Goal: Information Seeking & Learning: Get advice/opinions

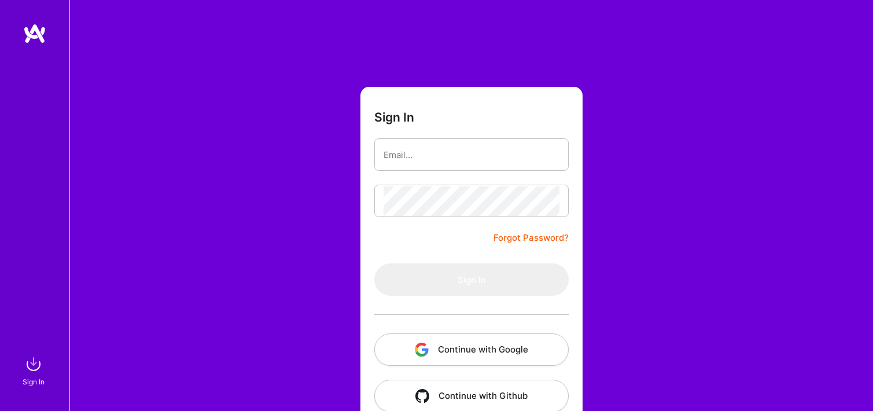
click at [451, 337] on button "Continue with Google" at bounding box center [471, 349] width 194 height 32
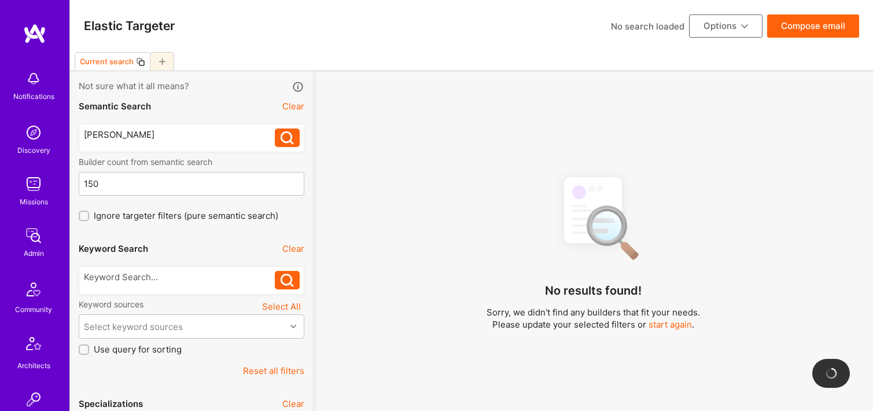
click at [161, 60] on icon at bounding box center [162, 61] width 6 height 6
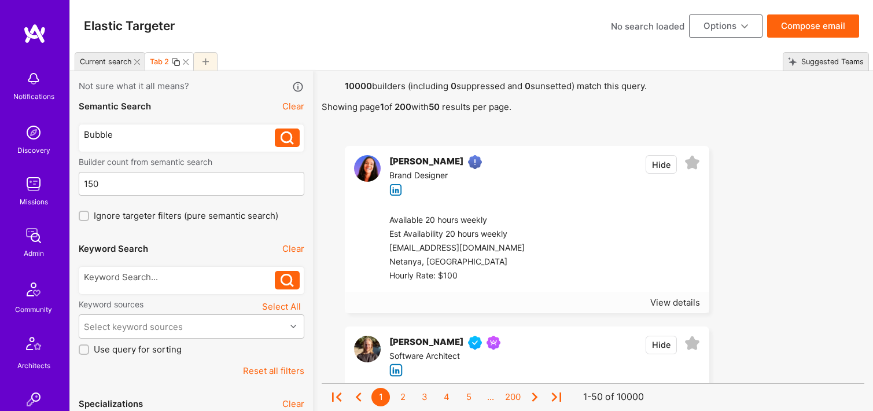
click at [152, 128] on div "Bubble Bubble" at bounding box center [192, 138] width 226 height 28
click at [130, 136] on div "Bubble" at bounding box center [179, 134] width 191 height 12
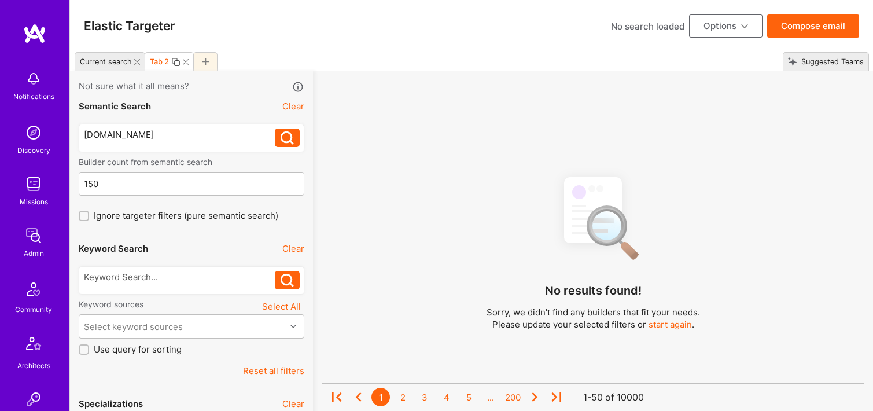
click at [285, 135] on icon at bounding box center [287, 137] width 13 height 13
click at [285, 138] on icon at bounding box center [287, 137] width 13 height 13
click at [281, 139] on icon at bounding box center [287, 137] width 13 height 13
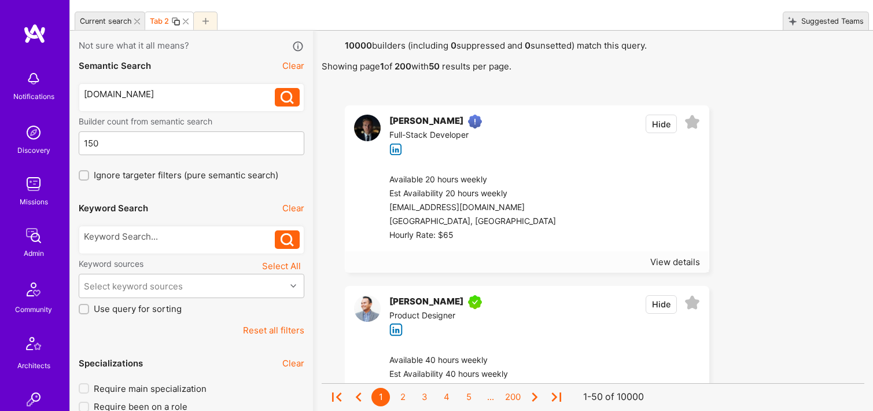
scroll to position [41, 0]
click at [678, 260] on div "View details" at bounding box center [675, 261] width 50 height 12
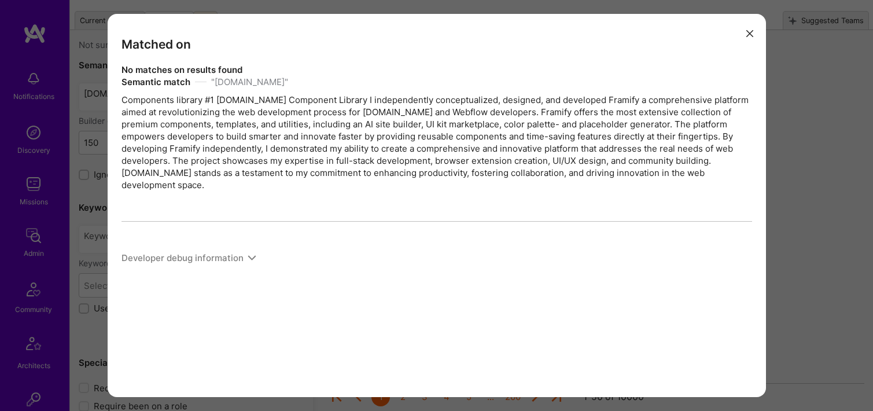
click at [754, 30] on button "modal" at bounding box center [750, 32] width 14 height 19
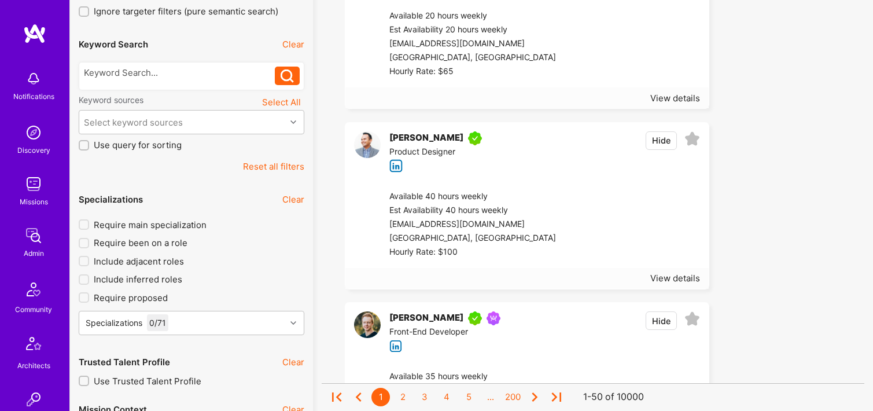
scroll to position [256, 0]
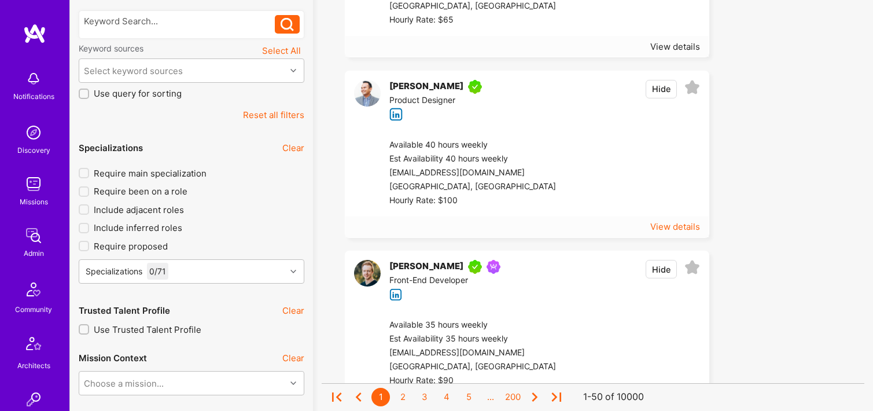
click at [685, 227] on div "View details" at bounding box center [675, 226] width 50 height 12
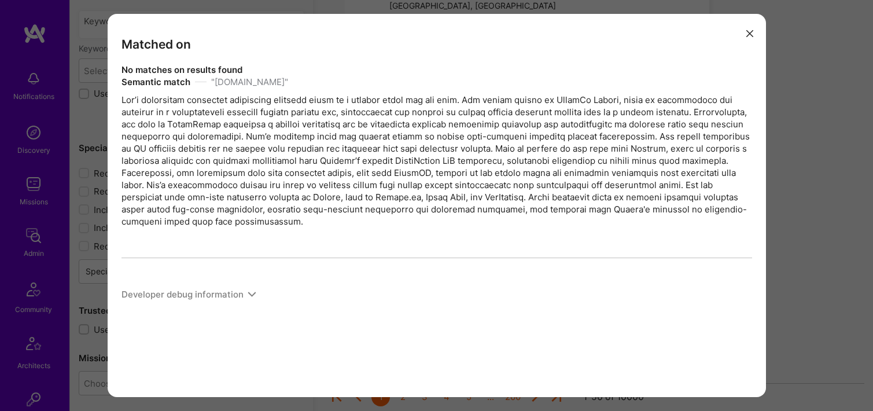
click at [751, 35] on icon "modal" at bounding box center [749, 33] width 7 height 7
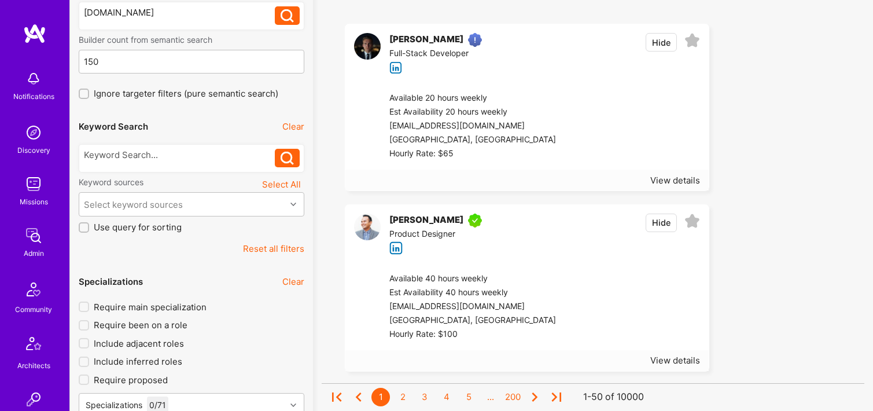
scroll to position [119, 0]
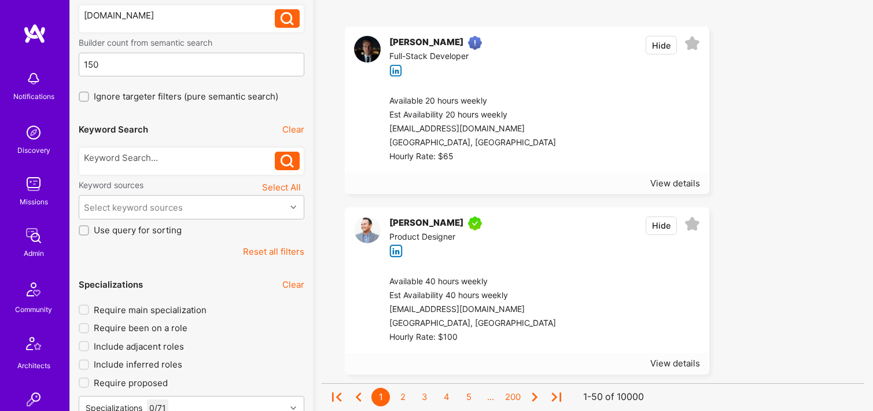
click at [429, 43] on div "[PERSON_NAME]" at bounding box center [426, 43] width 74 height 14
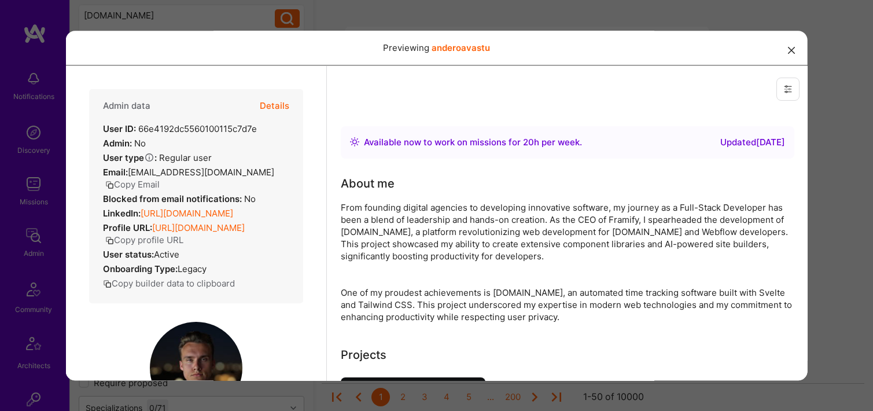
scroll to position [0, 0]
click at [790, 48] on icon "modal" at bounding box center [791, 50] width 7 height 7
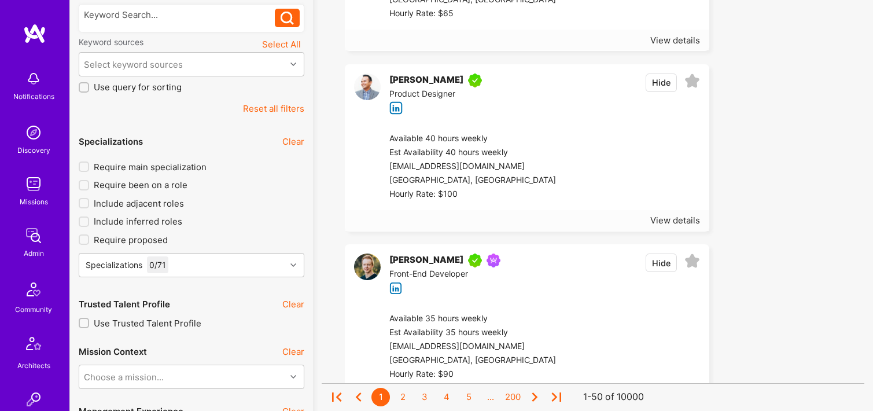
scroll to position [298, 0]
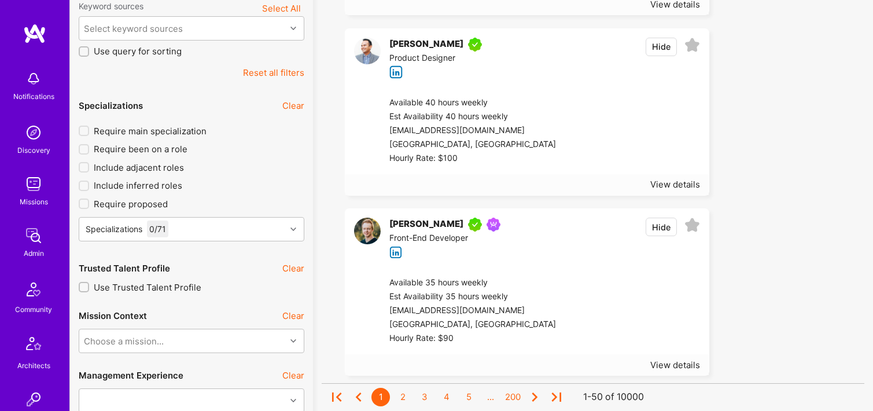
click at [428, 226] on div "[PERSON_NAME]" at bounding box center [426, 224] width 74 height 14
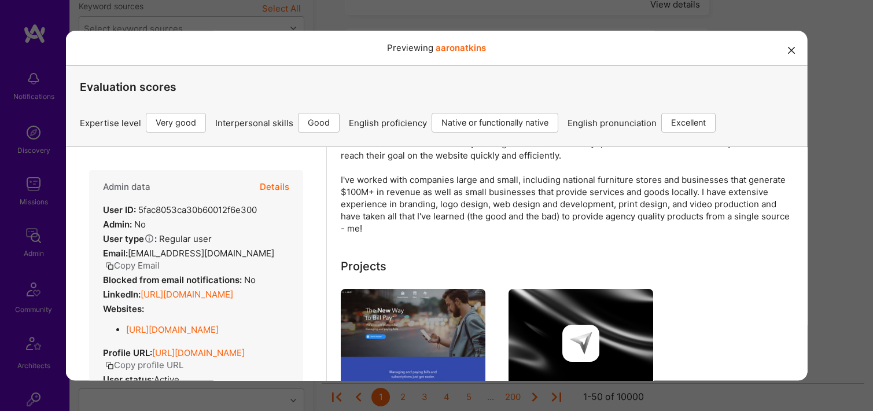
scroll to position [209, 0]
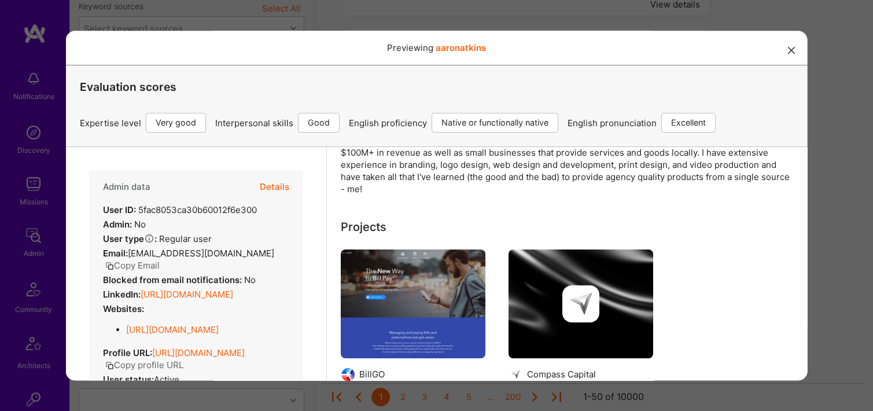
click at [797, 47] on button "modal" at bounding box center [791, 49] width 14 height 19
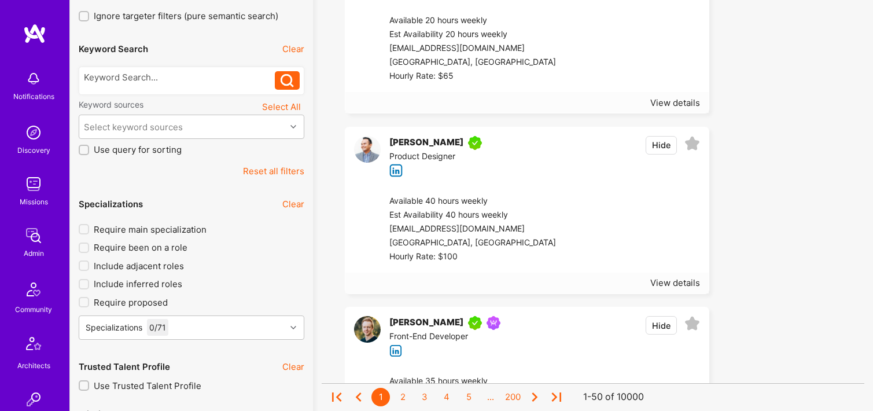
scroll to position [310, 0]
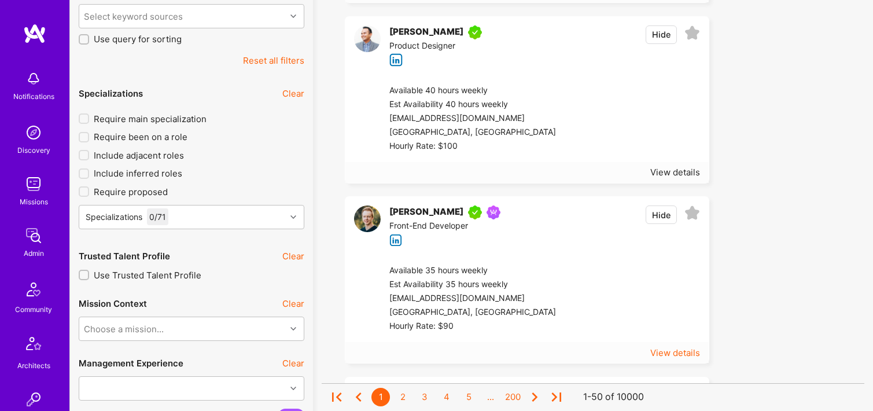
click at [668, 351] on div "View details" at bounding box center [675, 352] width 50 height 12
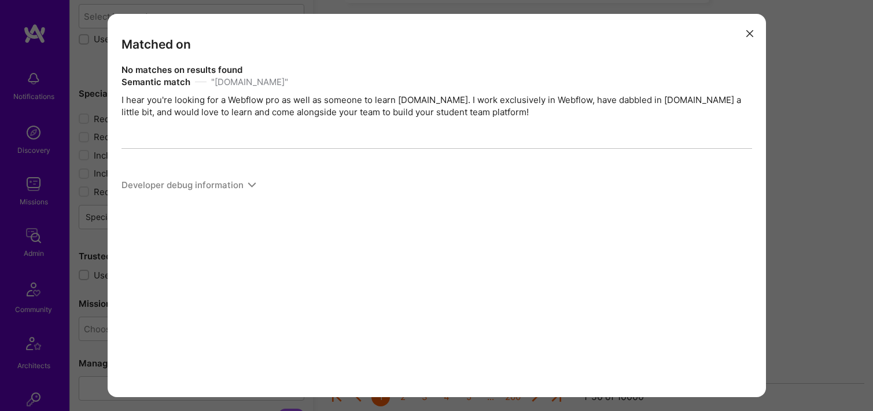
click at [751, 31] on icon "modal" at bounding box center [749, 33] width 7 height 7
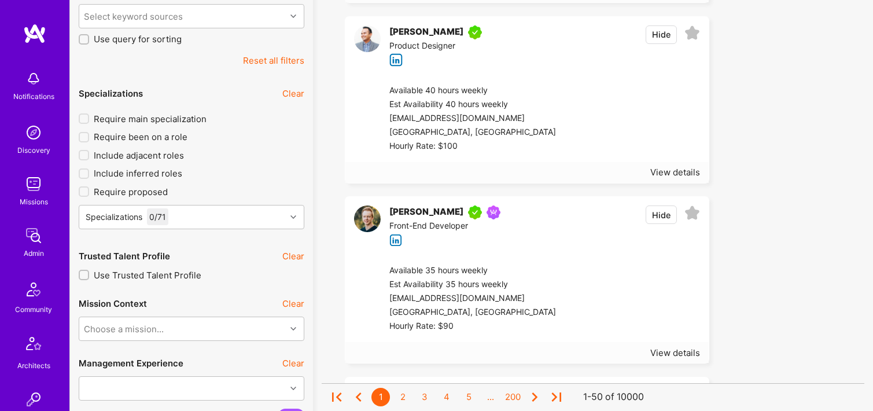
scroll to position [256, 0]
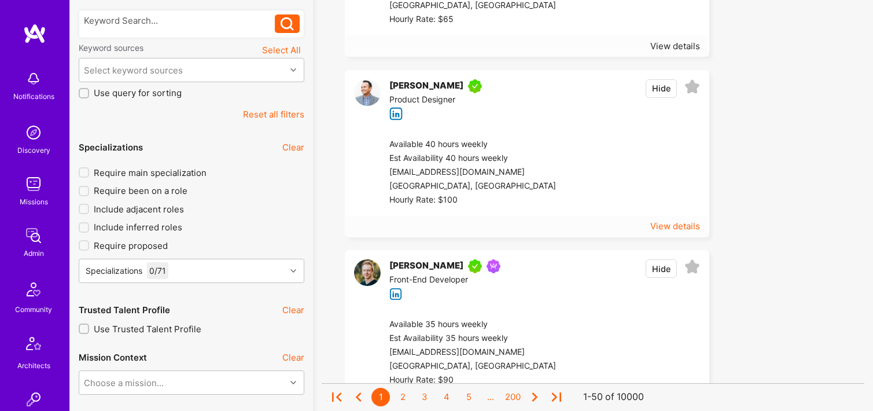
click at [669, 229] on div "View details" at bounding box center [675, 226] width 50 height 12
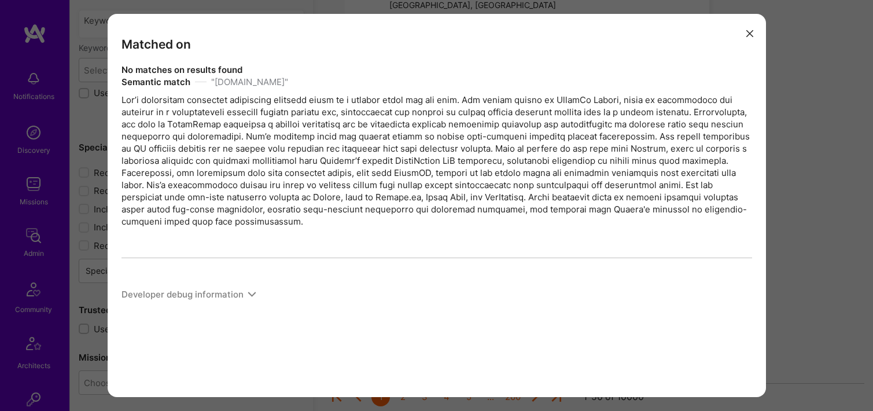
click at [751, 37] on button "modal" at bounding box center [750, 32] width 14 height 19
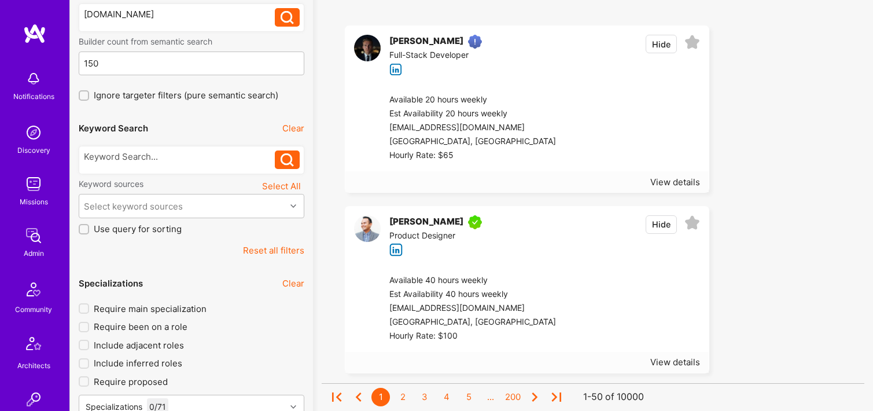
scroll to position [116, 0]
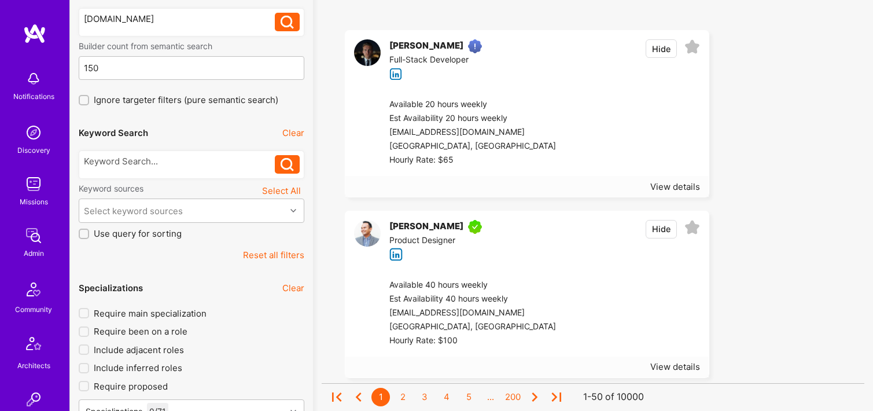
click at [430, 42] on div "[PERSON_NAME]" at bounding box center [426, 46] width 74 height 14
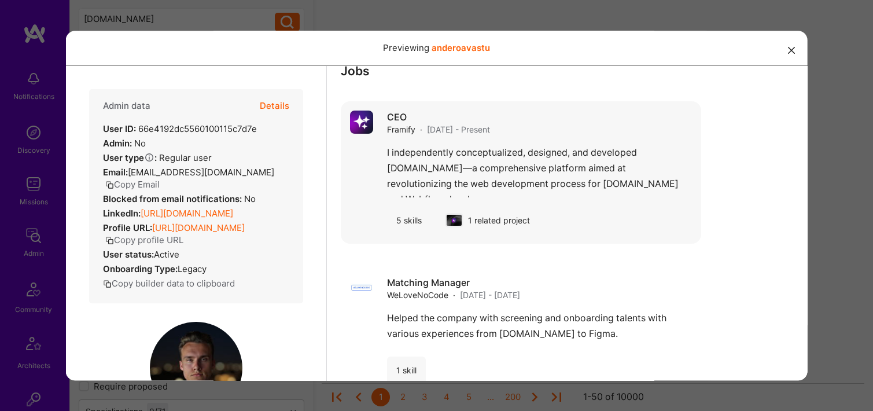
scroll to position [977, 0]
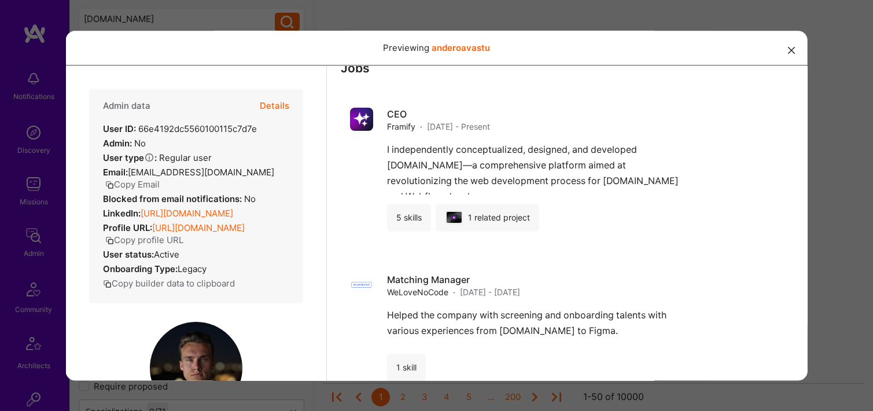
click at [786, 51] on button "modal" at bounding box center [791, 49] width 14 height 19
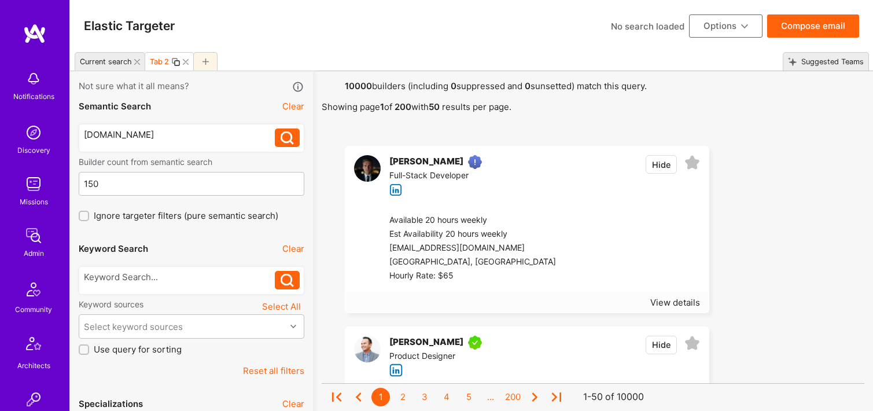
scroll to position [0, 0]
